Goal: Communication & Community: Answer question/provide support

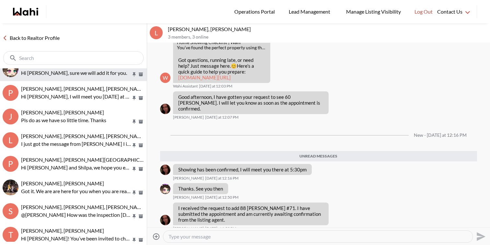
scroll to position [41, 0]
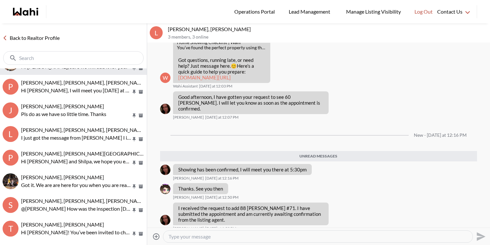
click at [98, 111] on p "Pls do as we have so little time. Thanks" at bounding box center [76, 114] width 110 height 8
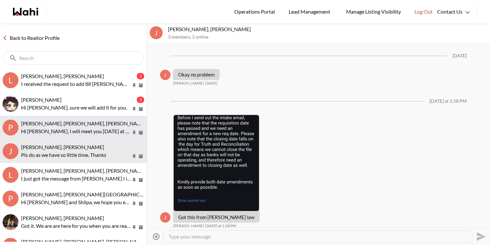
click at [104, 126] on span "[PERSON_NAME], [PERSON_NAME], [PERSON_NAME]" at bounding box center [83, 123] width 125 height 6
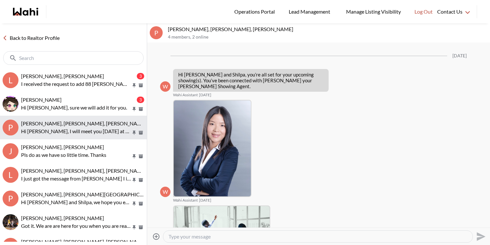
scroll to position [432, 0]
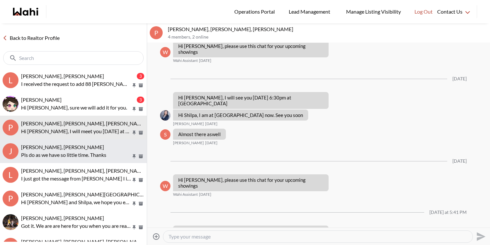
click at [103, 148] on div "[PERSON_NAME], [PERSON_NAME]" at bounding box center [82, 147] width 123 height 6
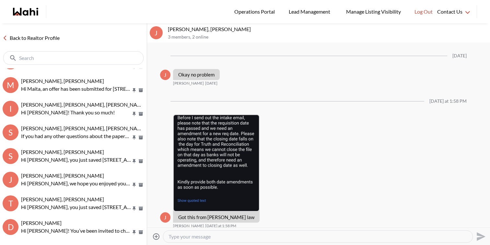
scroll to position [422, 0]
